Goal: Transaction & Acquisition: Obtain resource

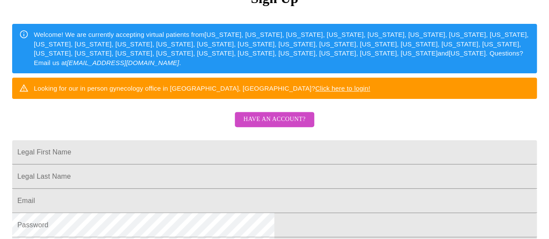
scroll to position [174, 0]
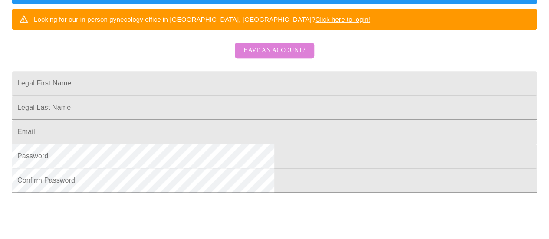
click at [299, 58] on button "Have an account?" at bounding box center [274, 50] width 79 height 15
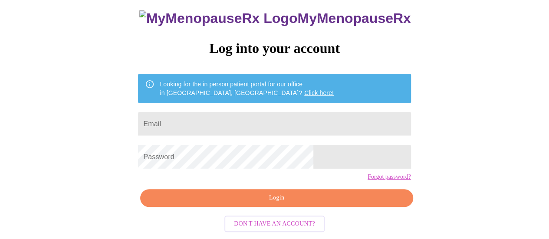
click at [255, 112] on input "Email" at bounding box center [274, 124] width 273 height 24
type input "[EMAIL_ADDRESS][DOMAIN_NAME]"
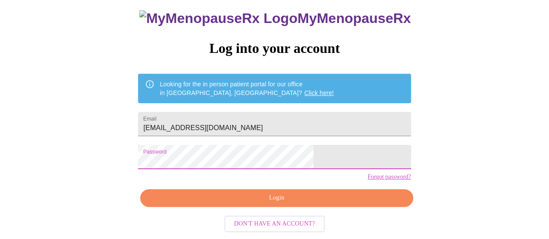
click at [285, 201] on span "Login" at bounding box center [276, 198] width 253 height 11
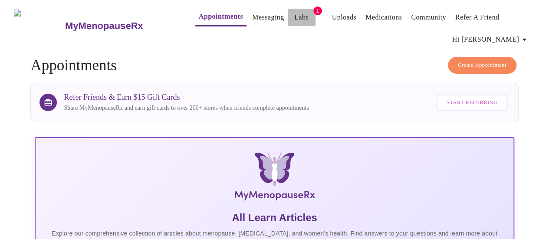
click at [291, 12] on span "Labs" at bounding box center [301, 17] width 21 height 12
click at [294, 13] on link "Labs" at bounding box center [301, 17] width 14 height 12
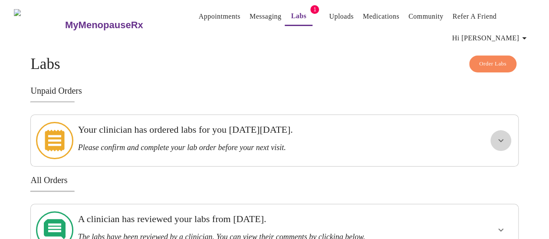
click at [506, 139] on icon "show more" at bounding box center [501, 140] width 10 height 10
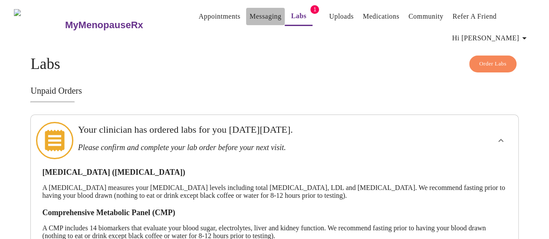
click at [253, 16] on link "Messaging" at bounding box center [266, 16] width 32 height 12
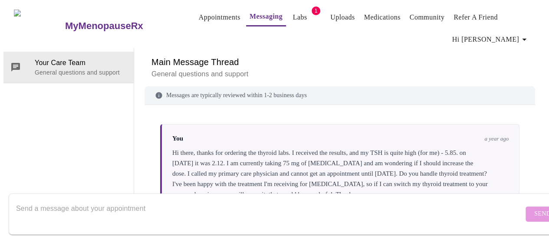
click at [200, 14] on link "Appointments" at bounding box center [220, 17] width 42 height 12
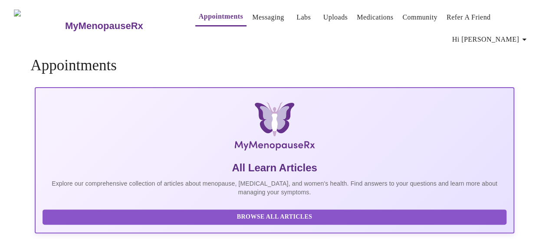
click at [529, 34] on icon "button" at bounding box center [524, 39] width 10 height 10
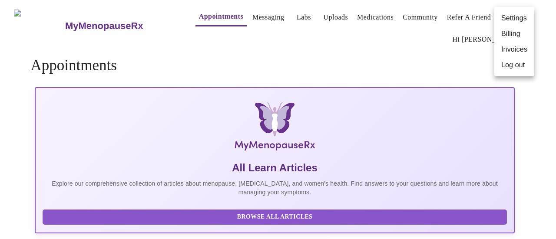
click at [512, 50] on li "Invoices" at bounding box center [514, 50] width 40 height 16
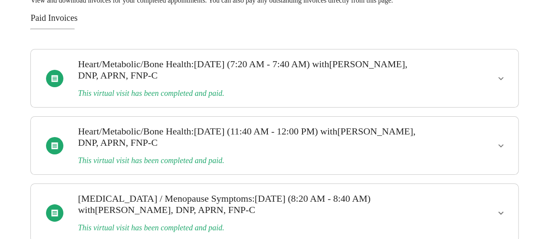
scroll to position [87, 0]
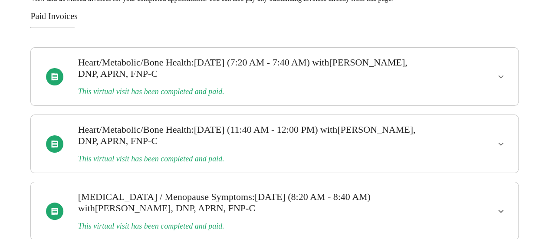
click at [505, 72] on icon "show more" at bounding box center [501, 77] width 10 height 10
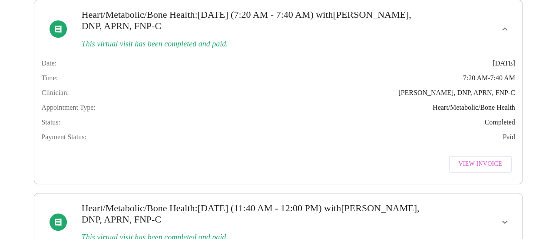
scroll to position [174, 0]
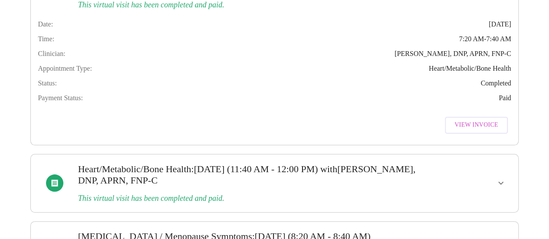
click at [482, 131] on span "View Invoice" at bounding box center [475, 125] width 43 height 11
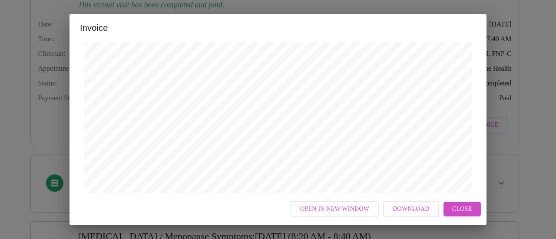
scroll to position [424, 0]
click at [458, 207] on span "Close" at bounding box center [462, 209] width 20 height 11
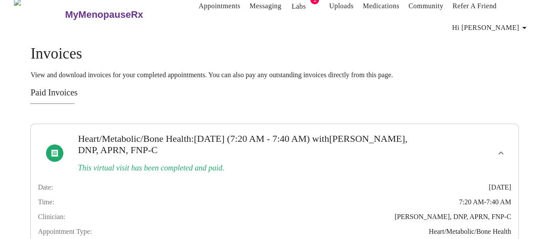
scroll to position [0, 0]
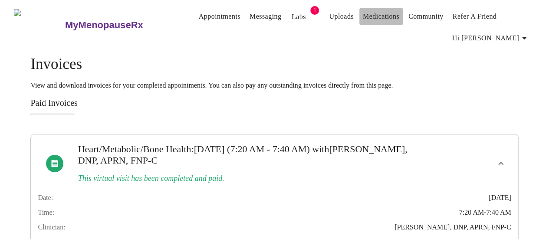
click at [368, 15] on link "Medications" at bounding box center [381, 16] width 36 height 12
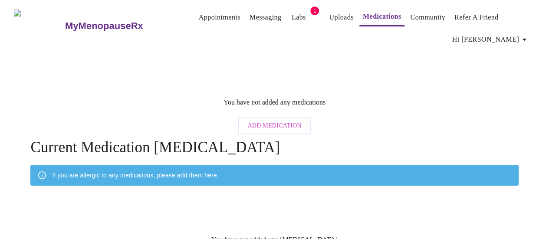
scroll to position [34, 0]
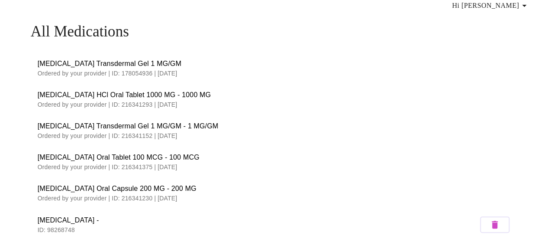
click at [214, 92] on span "[MEDICAL_DATA] HCl Oral Tablet 1000 MG - 1000 MG" at bounding box center [274, 95] width 474 height 10
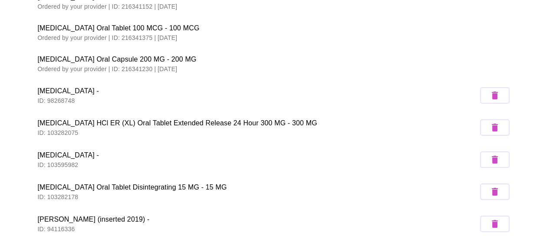
scroll to position [164, 0]
click at [496, 155] on icon "button" at bounding box center [495, 159] width 6 height 8
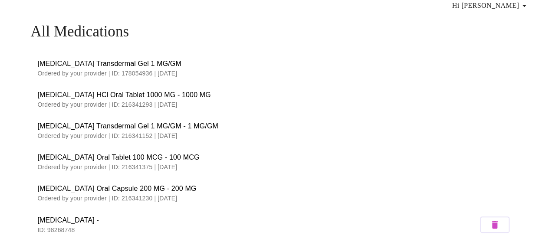
scroll to position [0, 0]
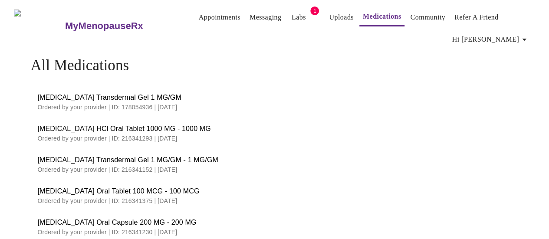
click at [502, 39] on span "Hi [PERSON_NAME]" at bounding box center [490, 39] width 77 height 12
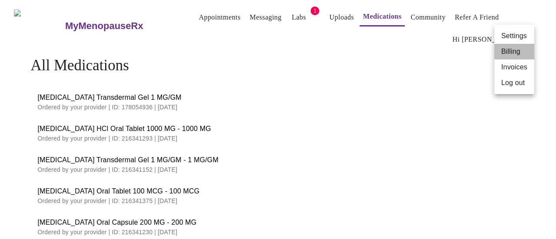
click at [505, 56] on li "Billing" at bounding box center [514, 52] width 40 height 16
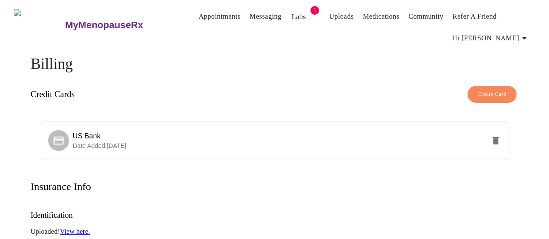
click at [512, 35] on span "Hi [PERSON_NAME]" at bounding box center [490, 38] width 77 height 12
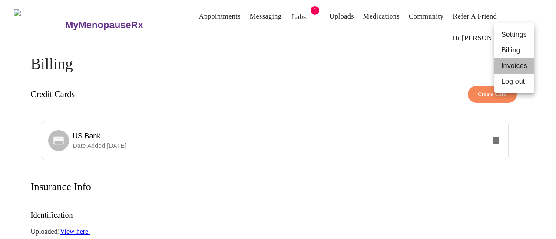
click at [508, 68] on li "Invoices" at bounding box center [514, 66] width 40 height 16
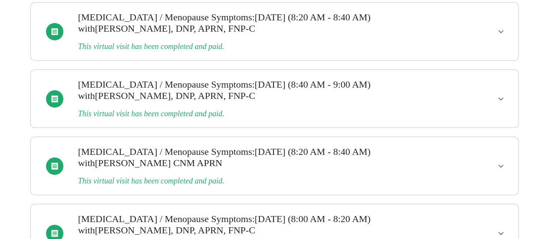
scroll to position [217, 0]
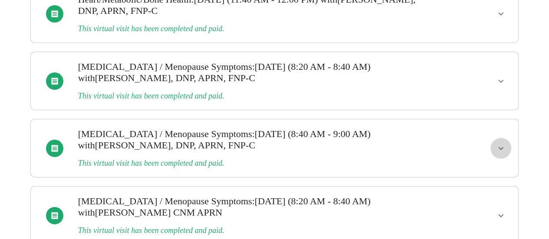
click at [506, 143] on icon "show more" at bounding box center [501, 148] width 10 height 10
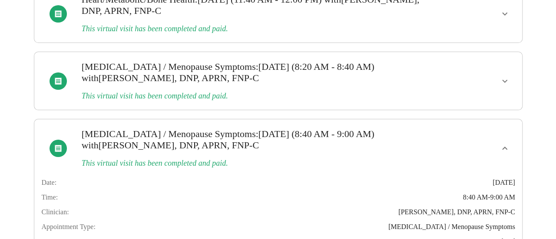
scroll to position [347, 0]
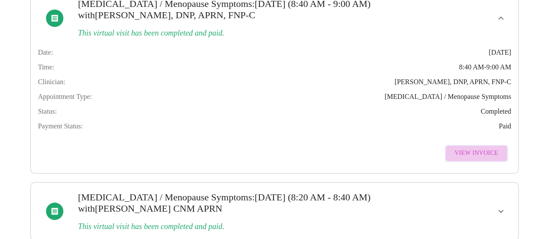
click at [483, 148] on span "View Invoice" at bounding box center [475, 153] width 43 height 11
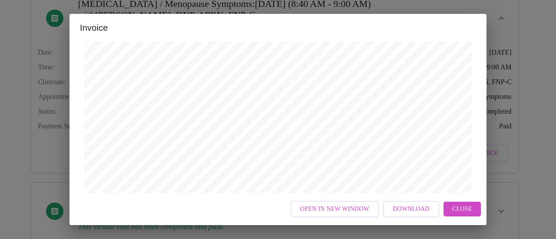
scroll to position [381, 0]
click at [412, 205] on span "Download" at bounding box center [410, 209] width 36 height 11
click at [457, 211] on span "Close" at bounding box center [462, 209] width 20 height 11
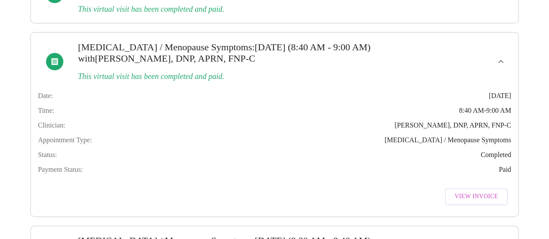
scroll to position [174, 0]
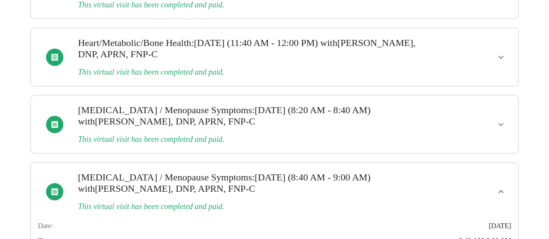
click at [504, 119] on icon "show more" at bounding box center [501, 124] width 10 height 10
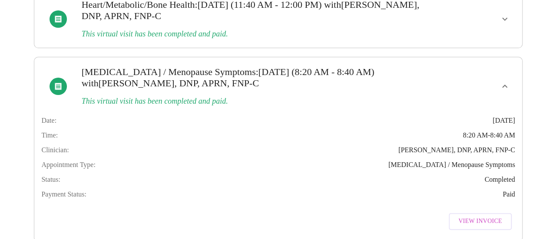
scroll to position [260, 0]
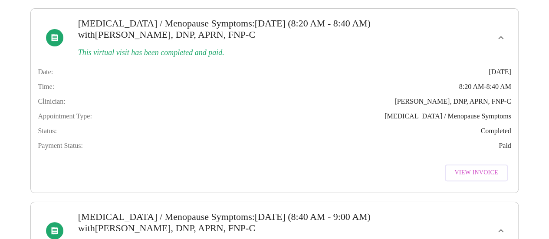
click at [480, 168] on span "View Invoice" at bounding box center [475, 173] width 43 height 11
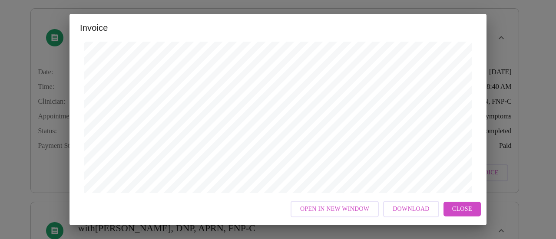
scroll to position [304, 0]
click at [414, 210] on span "Download" at bounding box center [410, 209] width 36 height 11
click at [459, 208] on span "Close" at bounding box center [462, 209] width 20 height 11
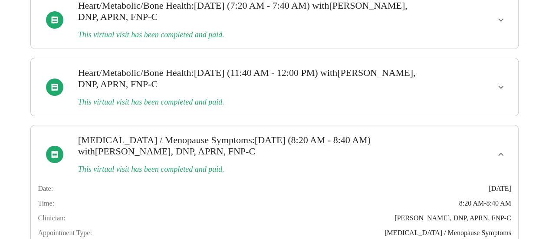
scroll to position [130, 0]
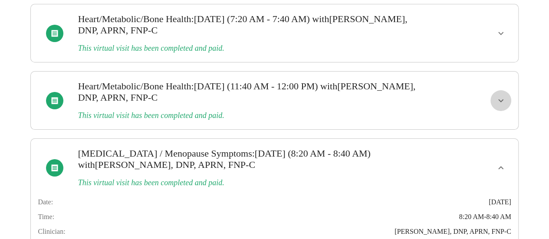
click at [504, 95] on icon "show more" at bounding box center [501, 100] width 10 height 10
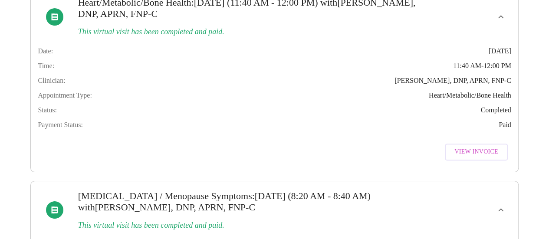
scroll to position [217, 0]
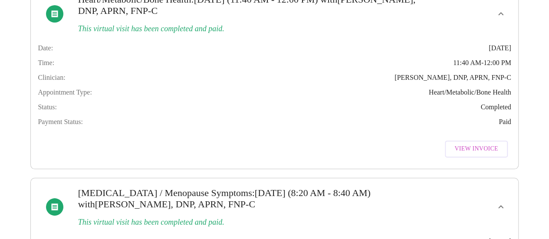
click at [470, 155] on span "View Invoice" at bounding box center [475, 149] width 43 height 11
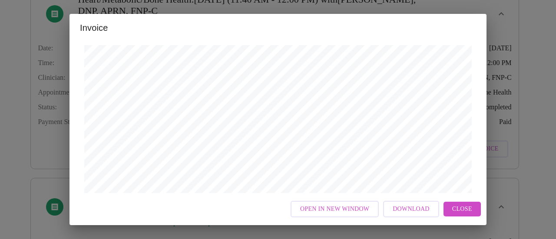
click at [417, 207] on span "Download" at bounding box center [410, 209] width 36 height 11
click at [453, 209] on span "Close" at bounding box center [462, 209] width 20 height 11
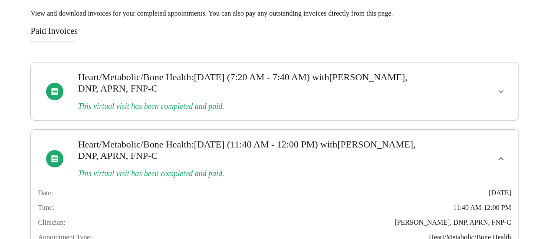
scroll to position [43, 0]
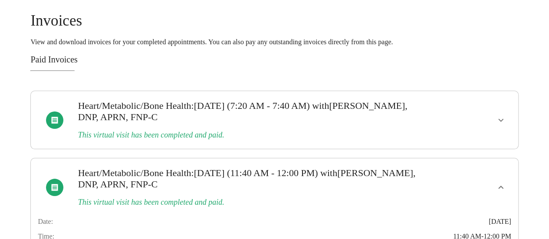
click at [503, 118] on icon "show more" at bounding box center [500, 119] width 5 height 3
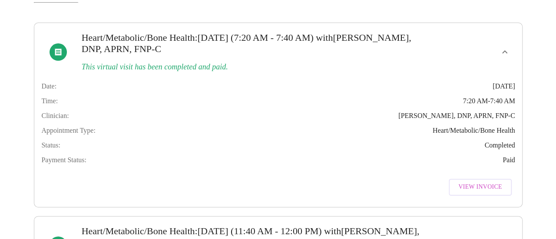
scroll to position [174, 0]
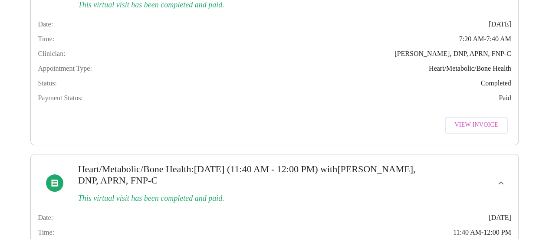
click at [482, 131] on span "View Invoice" at bounding box center [475, 125] width 43 height 11
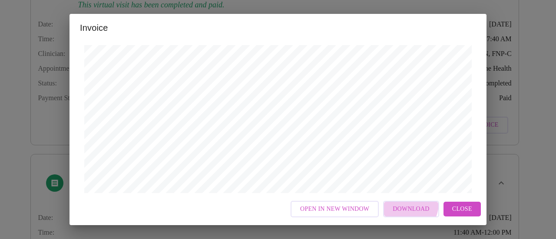
click at [406, 204] on span "Download" at bounding box center [410, 209] width 36 height 11
